Goal: Use online tool/utility: Utilize a website feature to perform a specific function

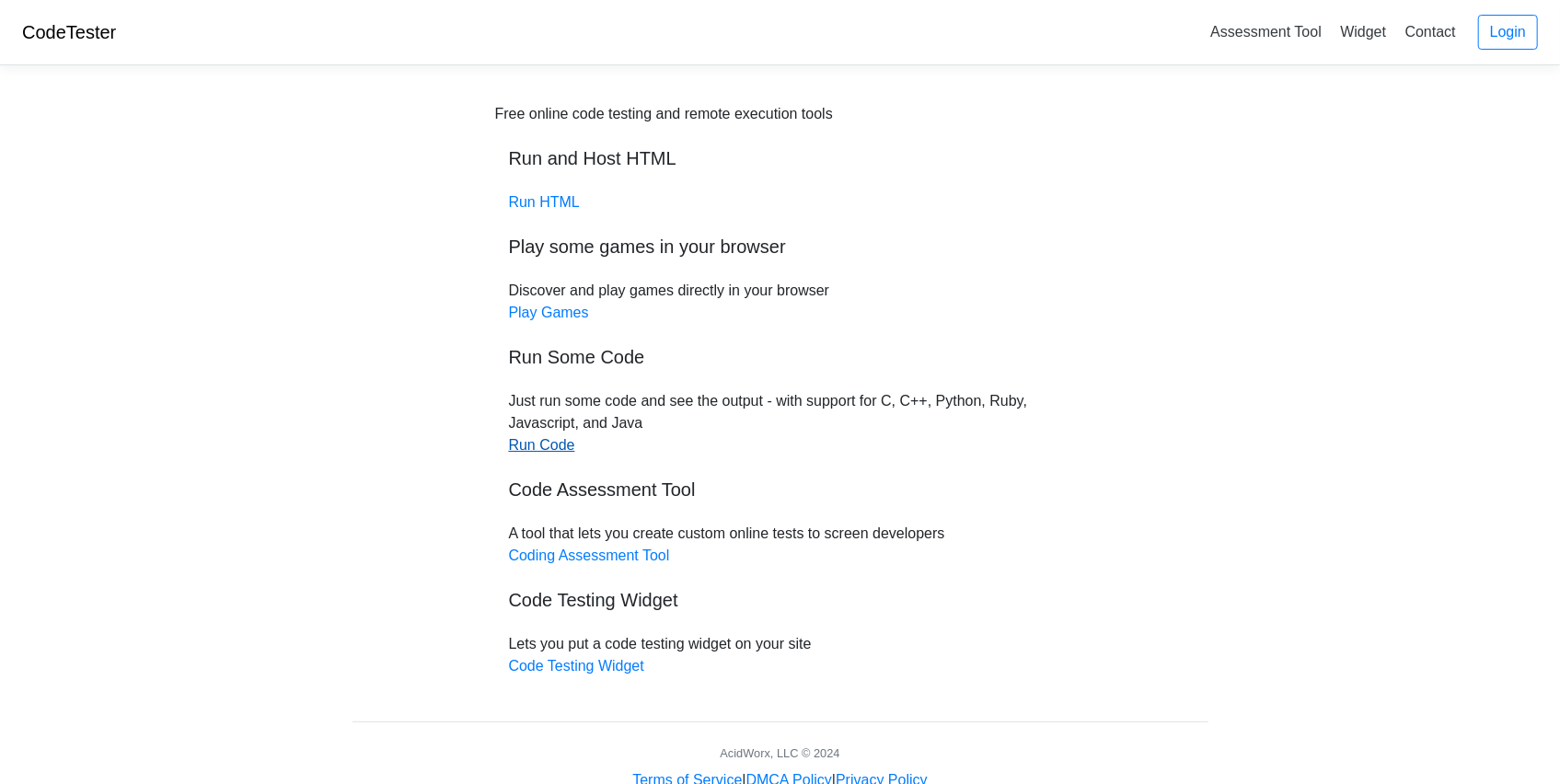
click at [563, 448] on link "Run Code" at bounding box center [541, 445] width 67 height 15
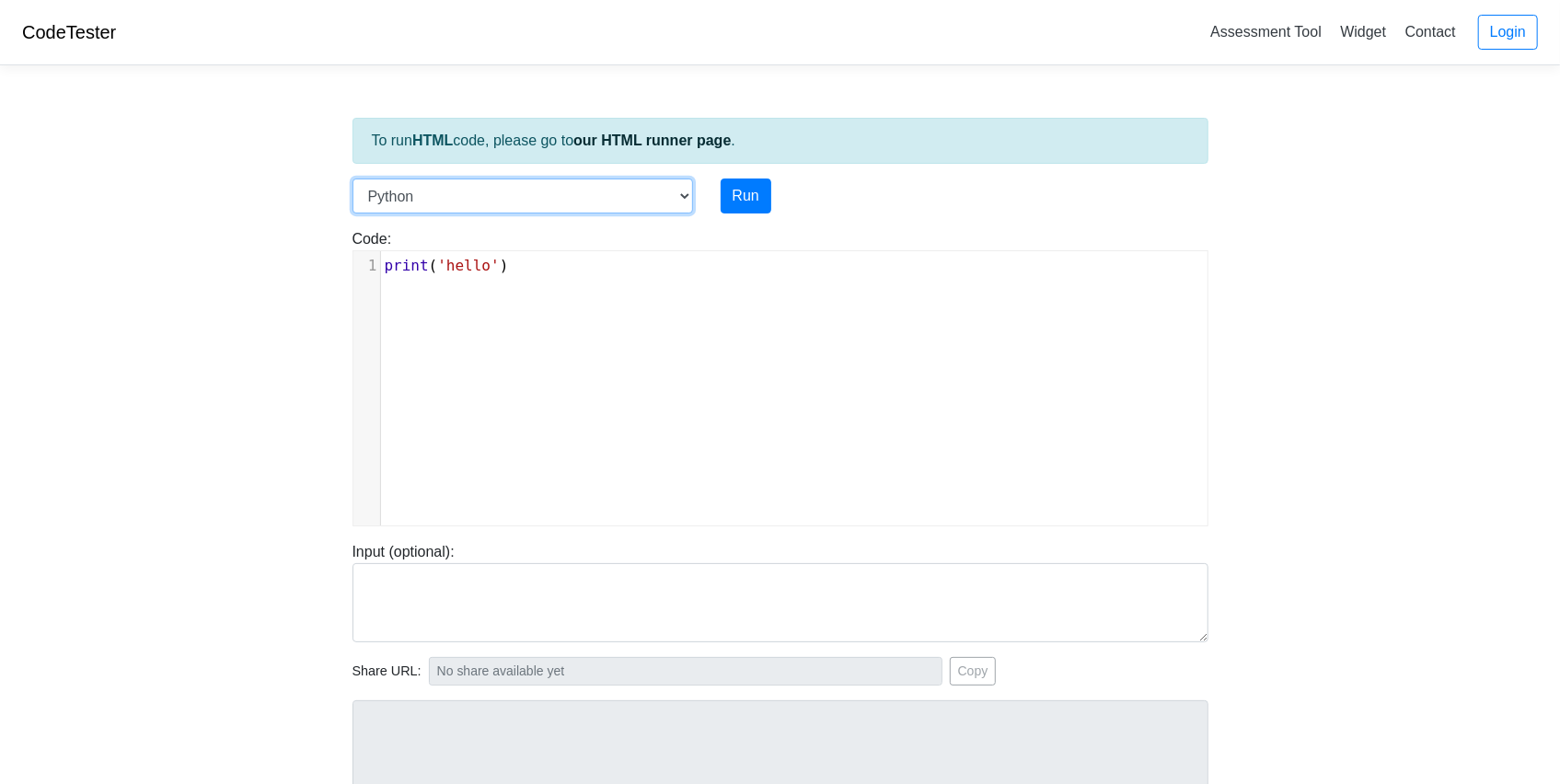
click at [575, 179] on select "C C++ Go Java Javascript Python Ruby" at bounding box center [522, 196] width 341 height 35
select select "c"
click at [352, 178] on select "C C++ Go Java Javascript Python Ruby" at bounding box center [522, 196] width 341 height 35
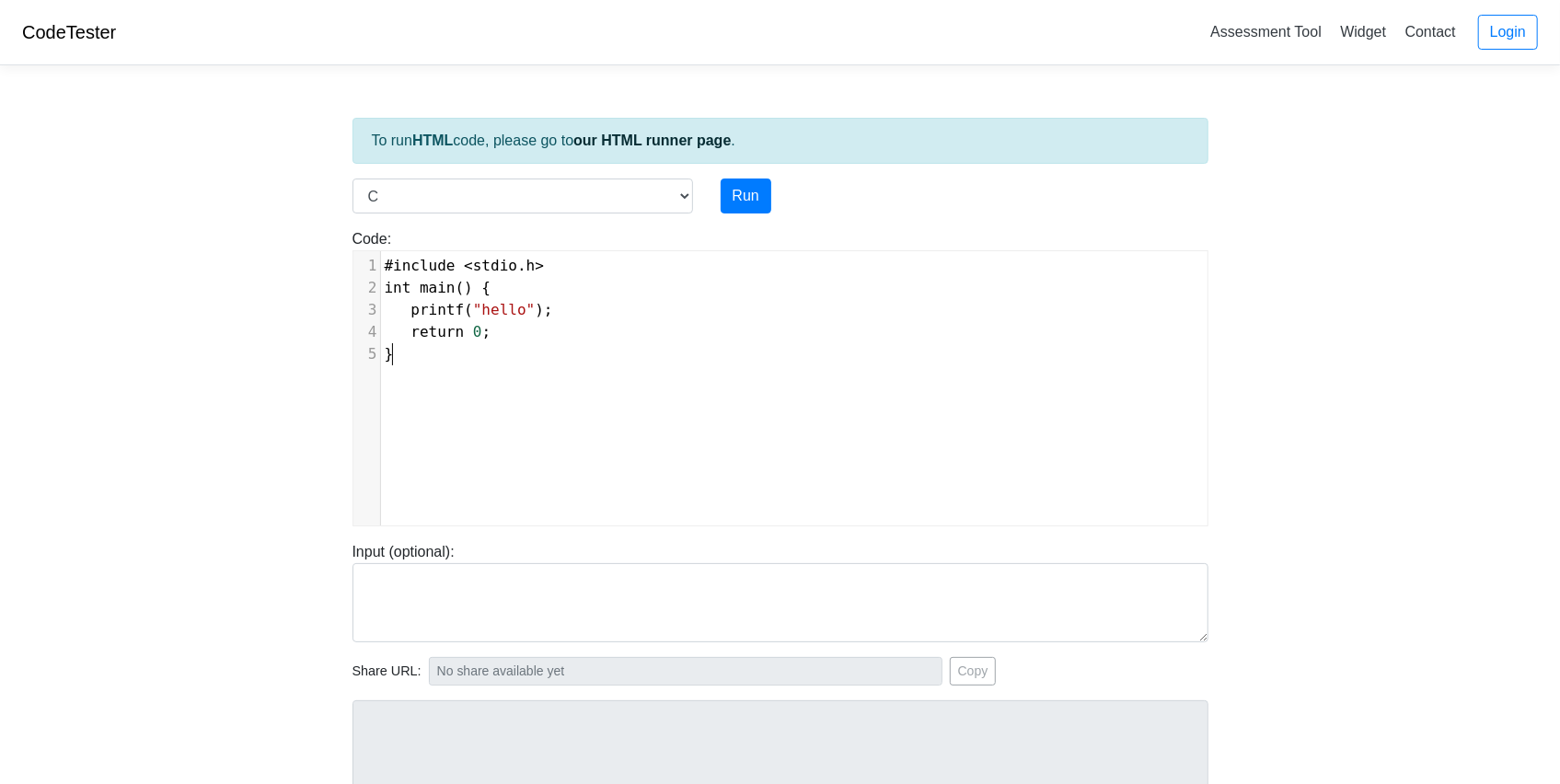
scroll to position [8, 0]
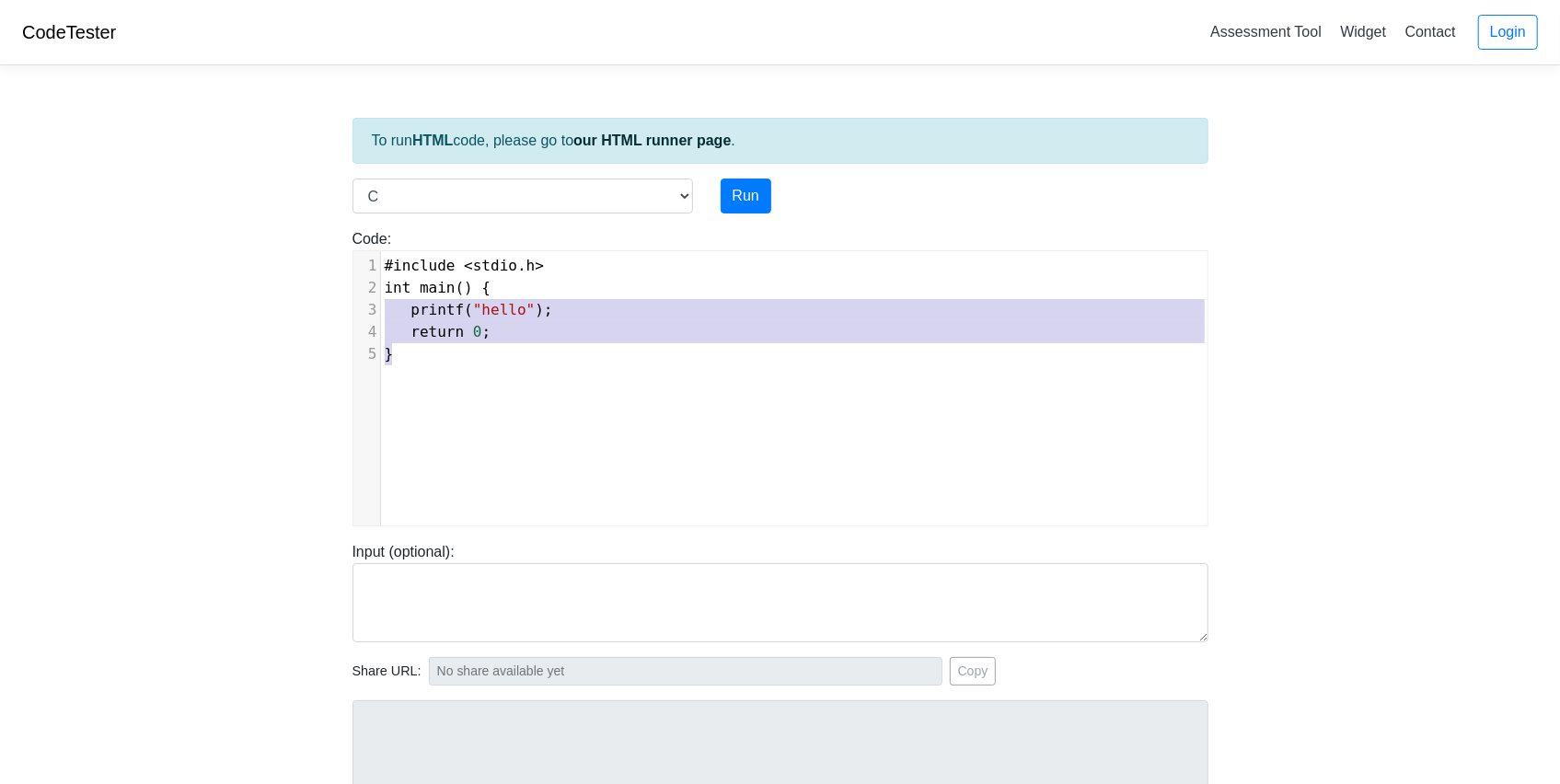
type textarea "#include <stdio.h> int main() { printf("hello"); return 0; }"
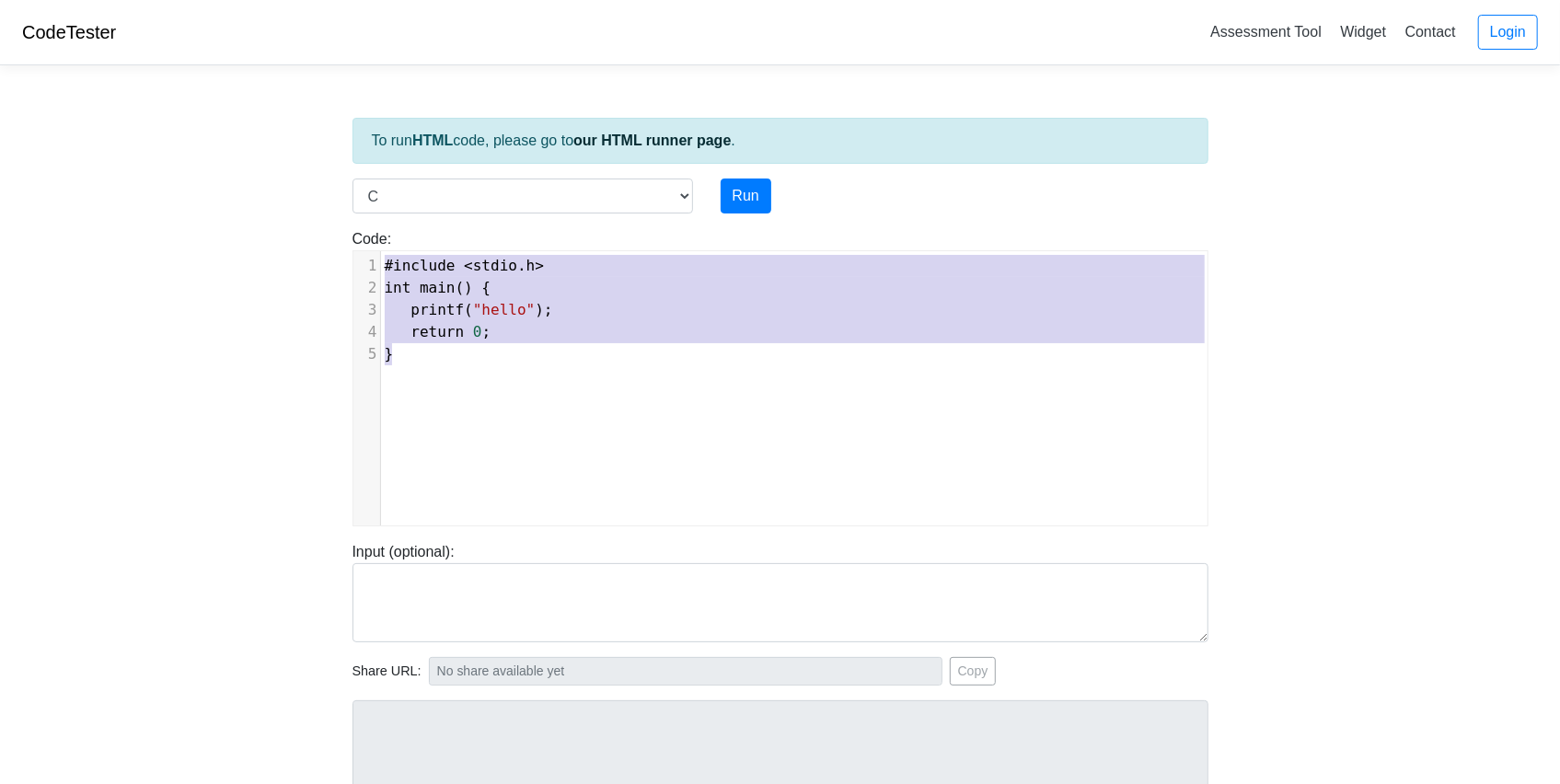
drag, startPoint x: 452, startPoint y: 359, endPoint x: 372, endPoint y: 239, distance: 144.2
click at [373, 251] on div "x 1 #include < stdio . h > 2 int main () { 3 printf ( "hello" ); 4 return 0 ; 5…" at bounding box center [794, 401] width 882 height 302
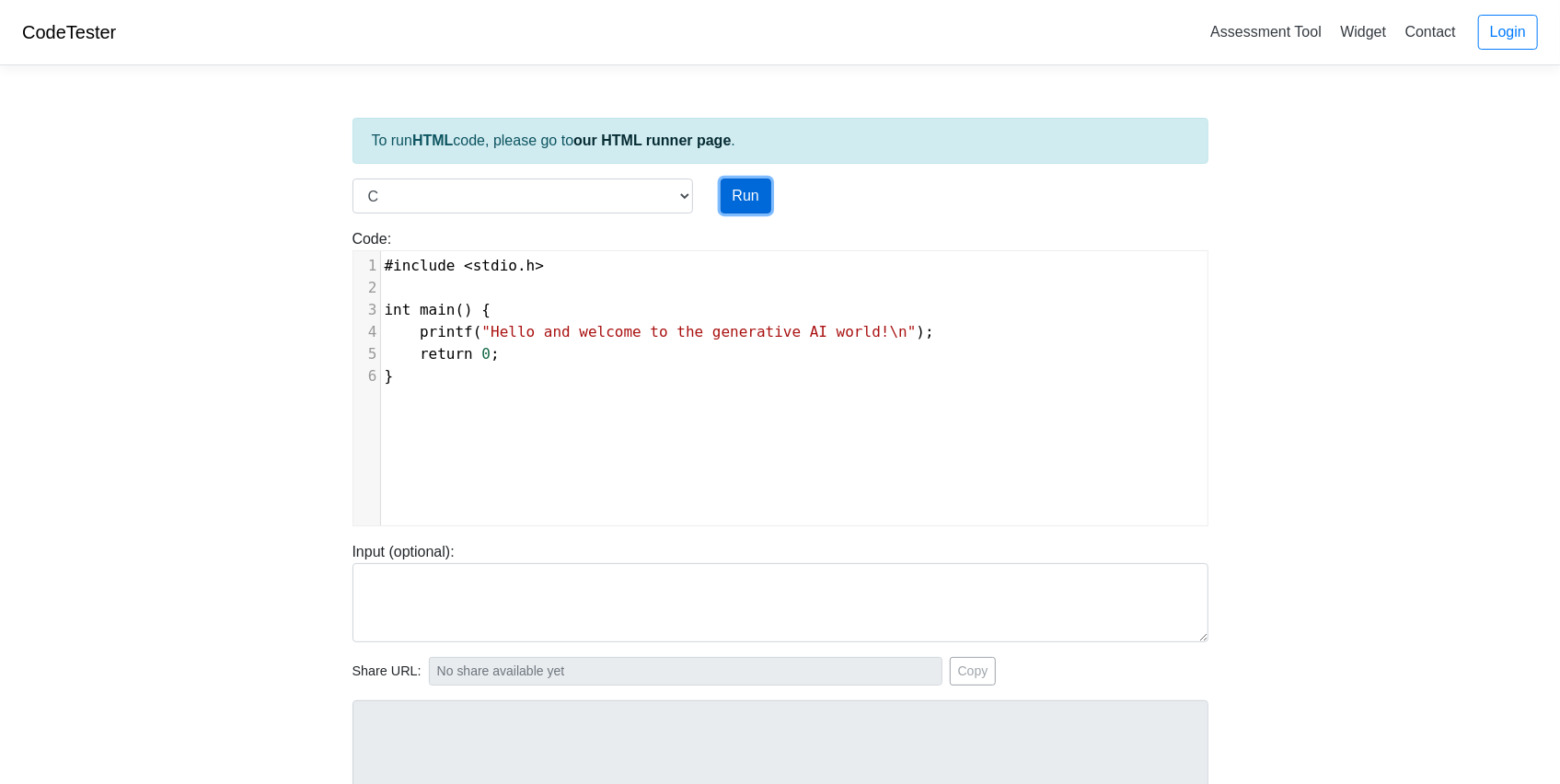
click at [745, 196] on button "Run" at bounding box center [746, 196] width 50 height 35
type input "[URL][DOMAIN_NAME]"
type textarea "Stdout: Hello and welcome to the generative AI world!"
